Goal: Navigation & Orientation: Find specific page/section

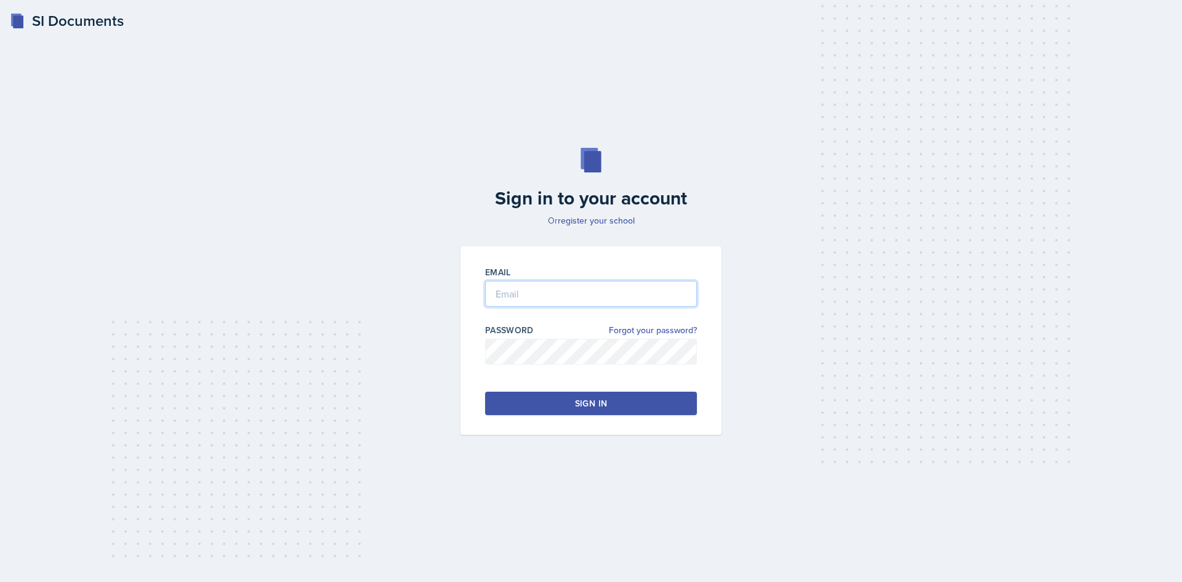
type input "[EMAIL_ADDRESS][DOMAIN_NAME]"
click at [626, 415] on div "Email [EMAIL_ADDRESS][DOMAIN_NAME] Password Forgot your password? Sign in" at bounding box center [591, 340] width 261 height 188
click at [627, 400] on button "Sign in" at bounding box center [591, 403] width 212 height 23
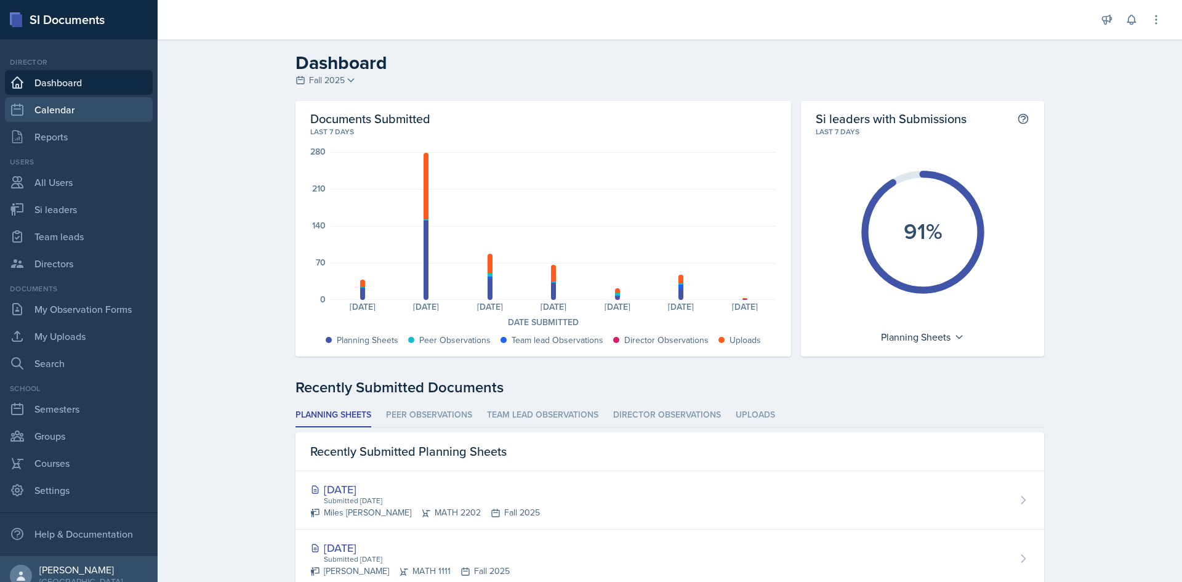
click at [86, 114] on link "Calendar" at bounding box center [79, 109] width 148 height 25
